Goal: Task Accomplishment & Management: Manage account settings

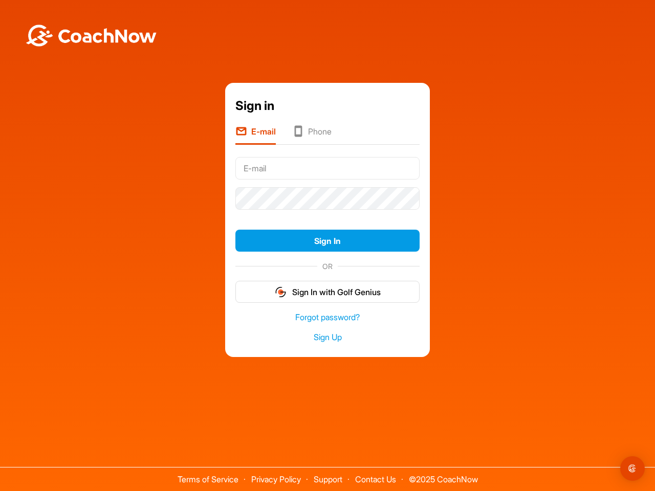
click at [328, 214] on form "Sign In OR Sign In with Golf Genius" at bounding box center [327, 229] width 184 height 150
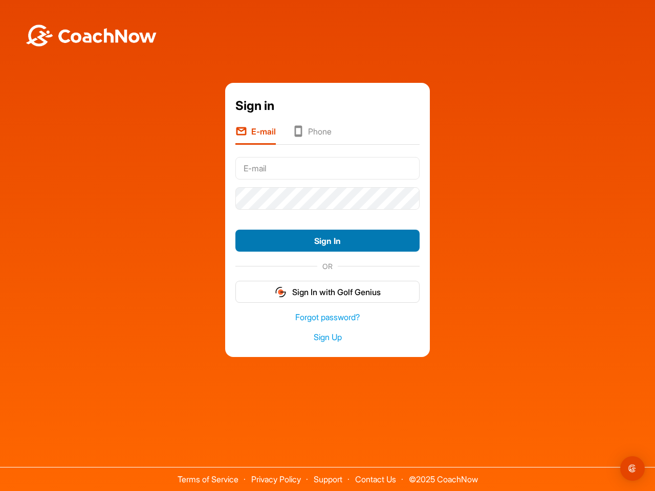
click at [328, 241] on button "Sign In" at bounding box center [327, 241] width 184 height 22
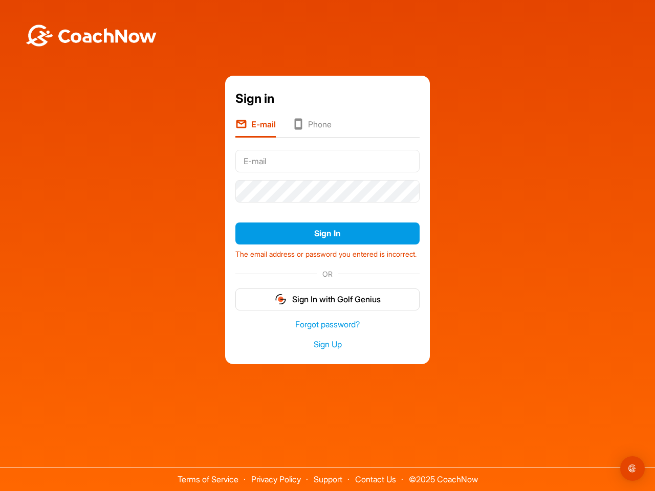
click at [328, 292] on form "Sign In The email address or password you entered is incorrect. OR Sign In with…" at bounding box center [327, 228] width 184 height 164
click at [633, 469] on img "Open Intercom Messenger" at bounding box center [633, 469] width 12 height 12
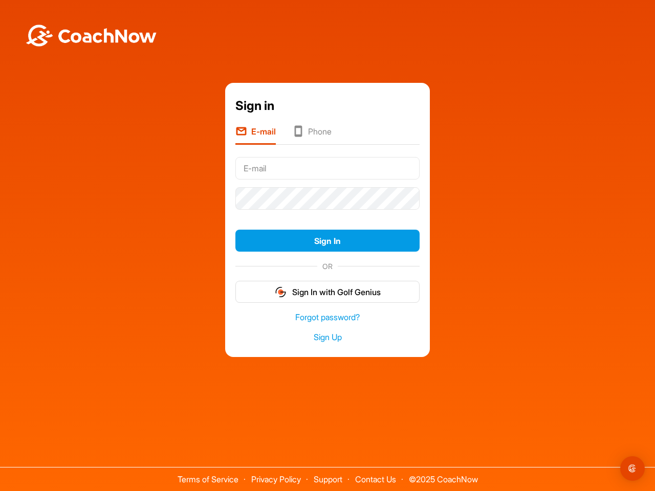
click at [328, 214] on form "Sign In OR Sign In with Golf Genius" at bounding box center [327, 229] width 184 height 150
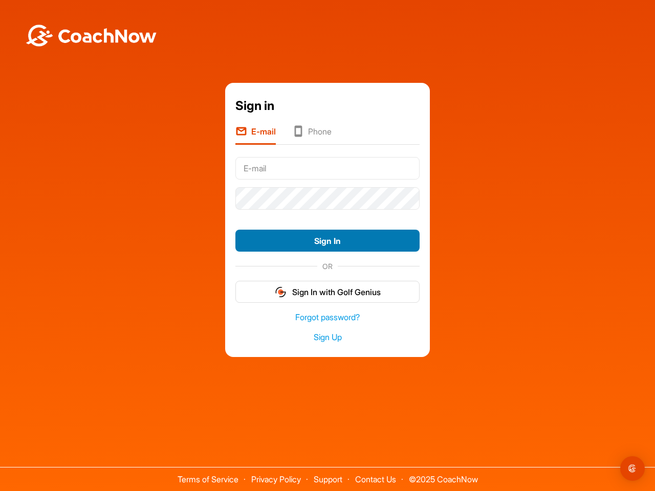
click at [328, 241] on button "Sign In" at bounding box center [327, 241] width 184 height 22
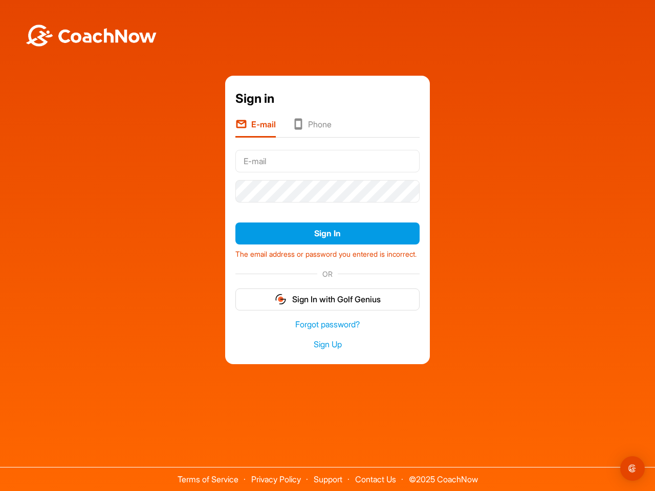
click at [328, 292] on form "Sign In The email address or password you entered is incorrect. OR Sign In with…" at bounding box center [327, 228] width 184 height 164
click at [633, 469] on img "Open Intercom Messenger" at bounding box center [633, 469] width 12 height 12
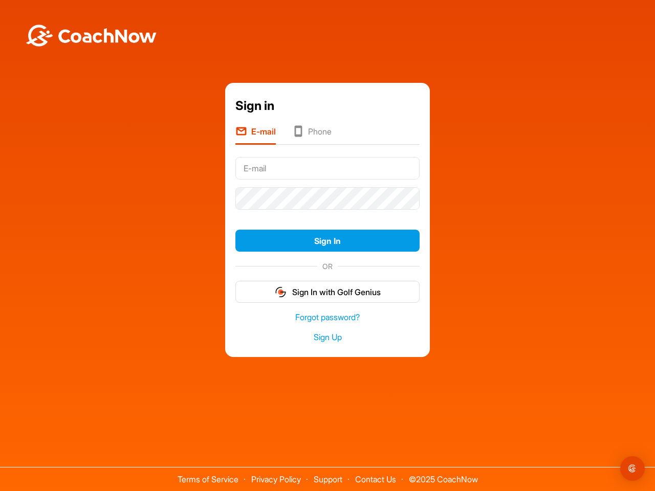
click at [328, 214] on form "Sign In OR Sign In with Golf Genius" at bounding box center [327, 229] width 184 height 150
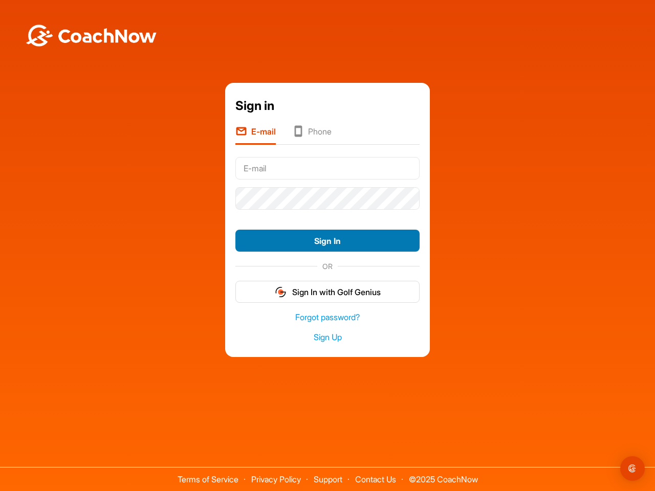
click at [328, 241] on button "Sign In" at bounding box center [327, 241] width 184 height 22
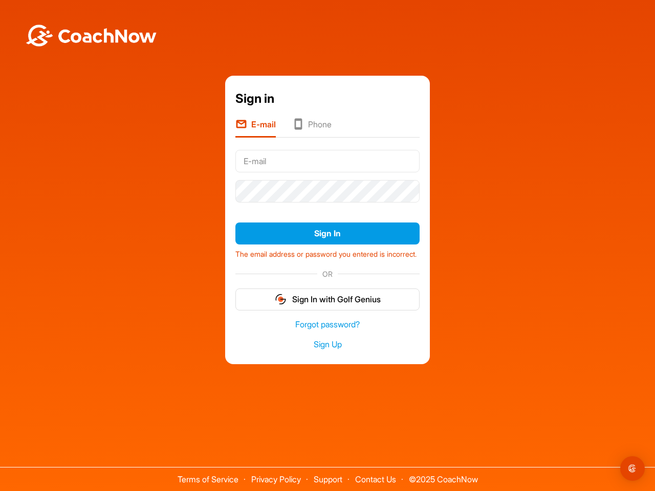
click at [328, 292] on form "Sign In The email address or password you entered is incorrect. OR Sign In with…" at bounding box center [327, 228] width 184 height 164
click at [633, 469] on img "Open Intercom Messenger" at bounding box center [633, 469] width 12 height 12
